Goal: Transaction & Acquisition: Purchase product/service

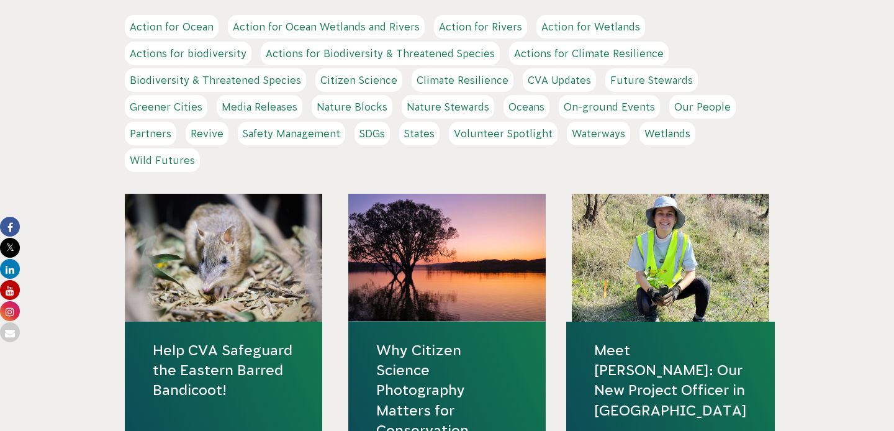
scroll to position [453, 0]
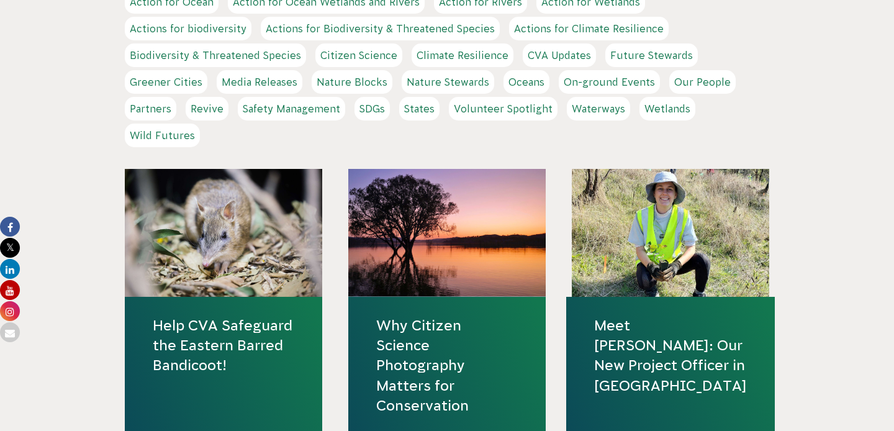
click at [245, 333] on link "Help CVA Safeguard the Eastern Barred Bandicoot!" at bounding box center [224, 345] width 142 height 60
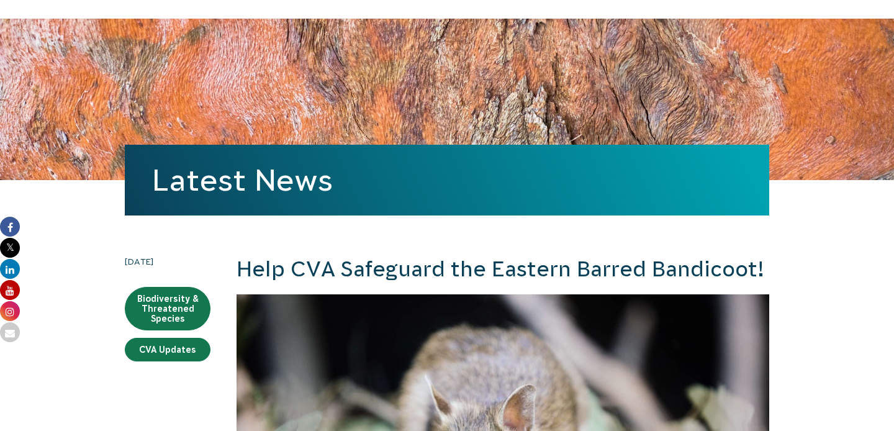
scroll to position [203, 0]
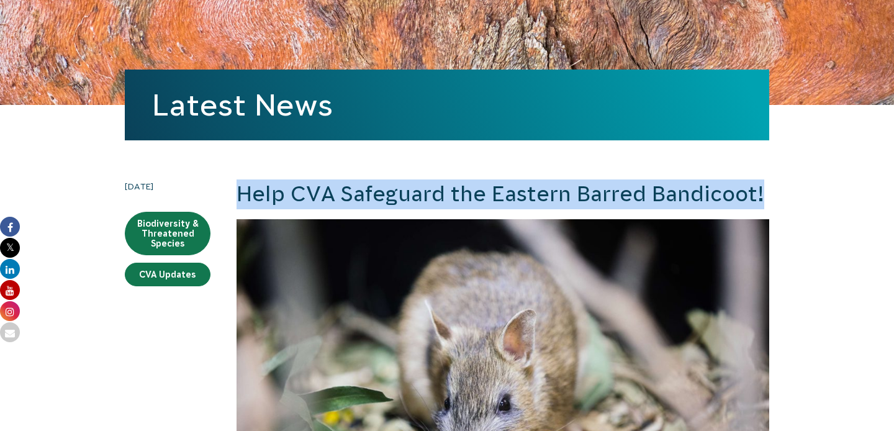
drag, startPoint x: 771, startPoint y: 197, endPoint x: 240, endPoint y: 197, distance: 531.4
copy h2 "Help CVA Safeguard the Eastern Barred Bandicoot!"
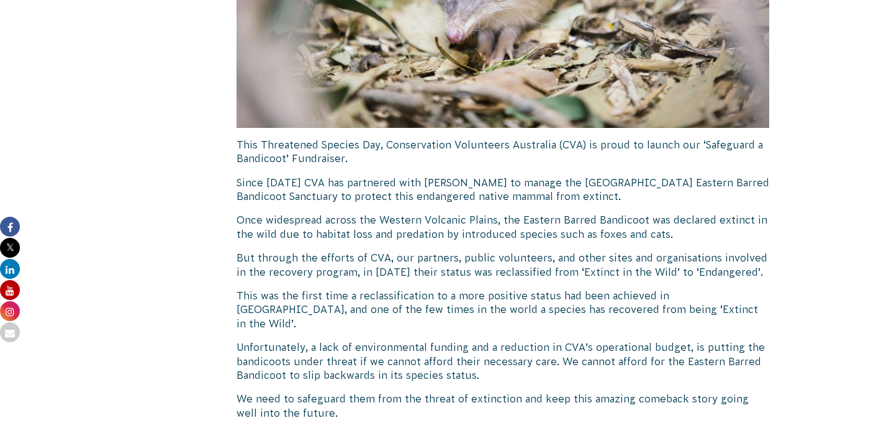
scroll to position [670, 0]
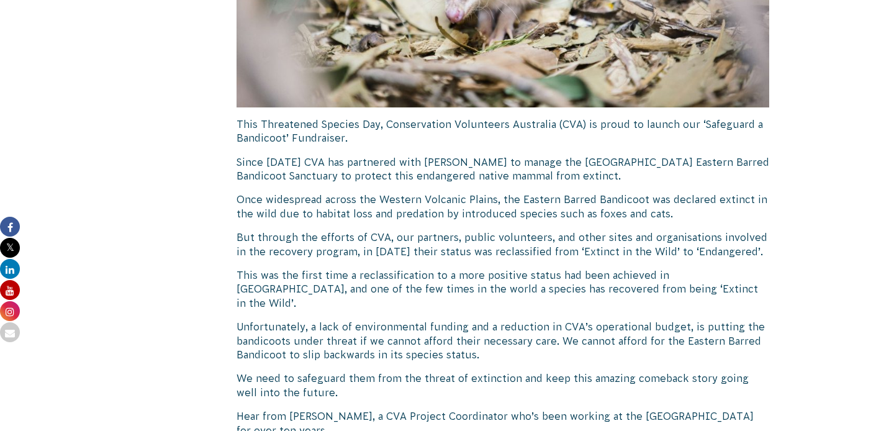
click at [413, 141] on p "This Threatened Species Day, Conservation Volunteers Australia (CVA) is proud t…" at bounding box center [503, 131] width 533 height 28
click at [387, 166] on p "Since 2011 CVA has partnered with Parks Victoria to manage the Woodlands Histor…" at bounding box center [503, 169] width 533 height 28
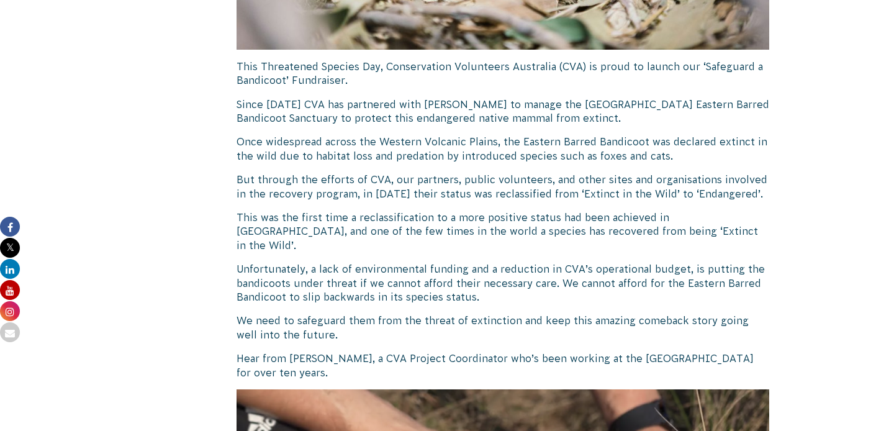
scroll to position [730, 0]
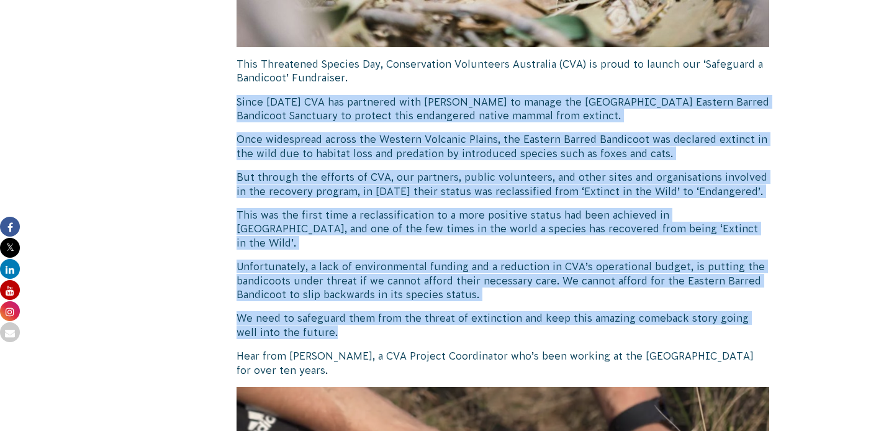
drag, startPoint x: 332, startPoint y: 323, endPoint x: 227, endPoint y: 99, distance: 246.6
copy div "Since 2011 CVA has partnered with Parks Victoria to manage the Woodlands Histor…"
click at [371, 230] on p "This was the first time a reclassification to a more positive status had been a…" at bounding box center [503, 229] width 533 height 42
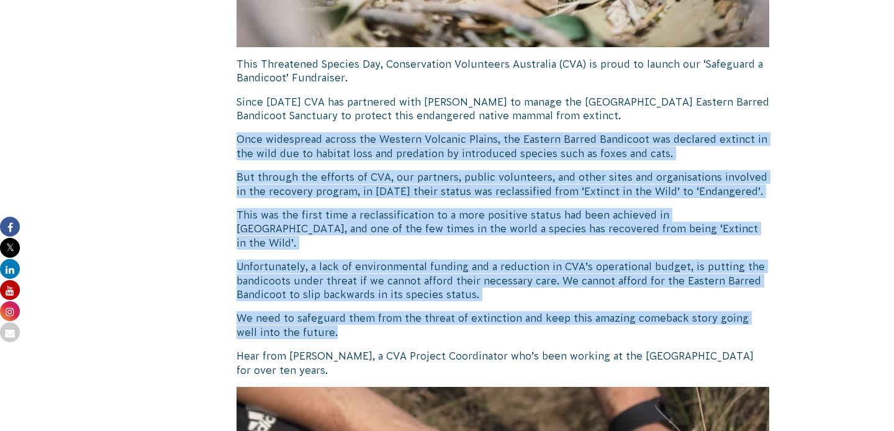
drag, startPoint x: 330, startPoint y: 314, endPoint x: 230, endPoint y: 129, distance: 210.8
copy div "Once widespread across the Western Volcanic Plains, the Eastern Barred Bandicoo…"
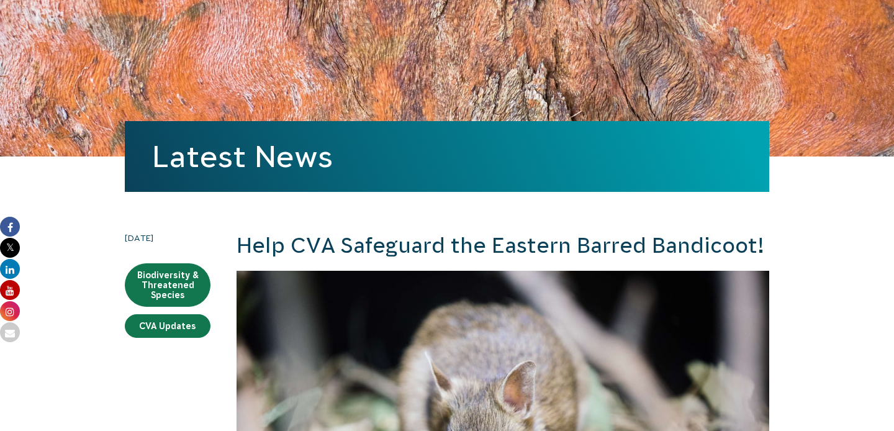
scroll to position [0, 0]
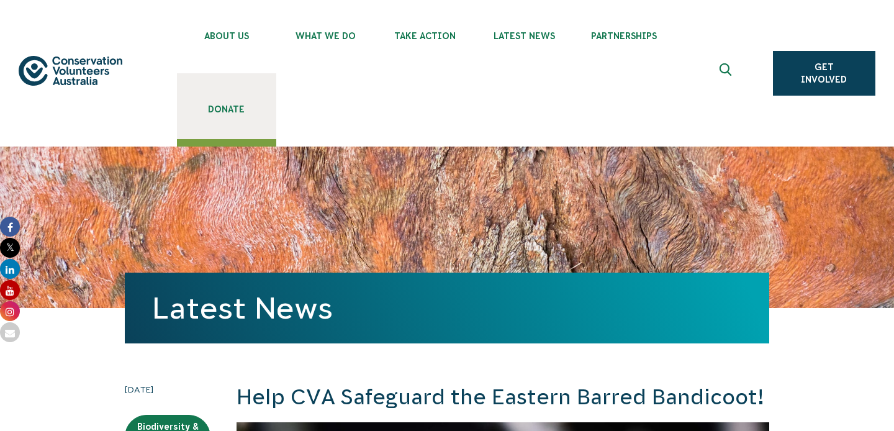
click at [223, 100] on link "Donate" at bounding box center [226, 106] width 99 height 66
